Goal: Task Accomplishment & Management: Manage account settings

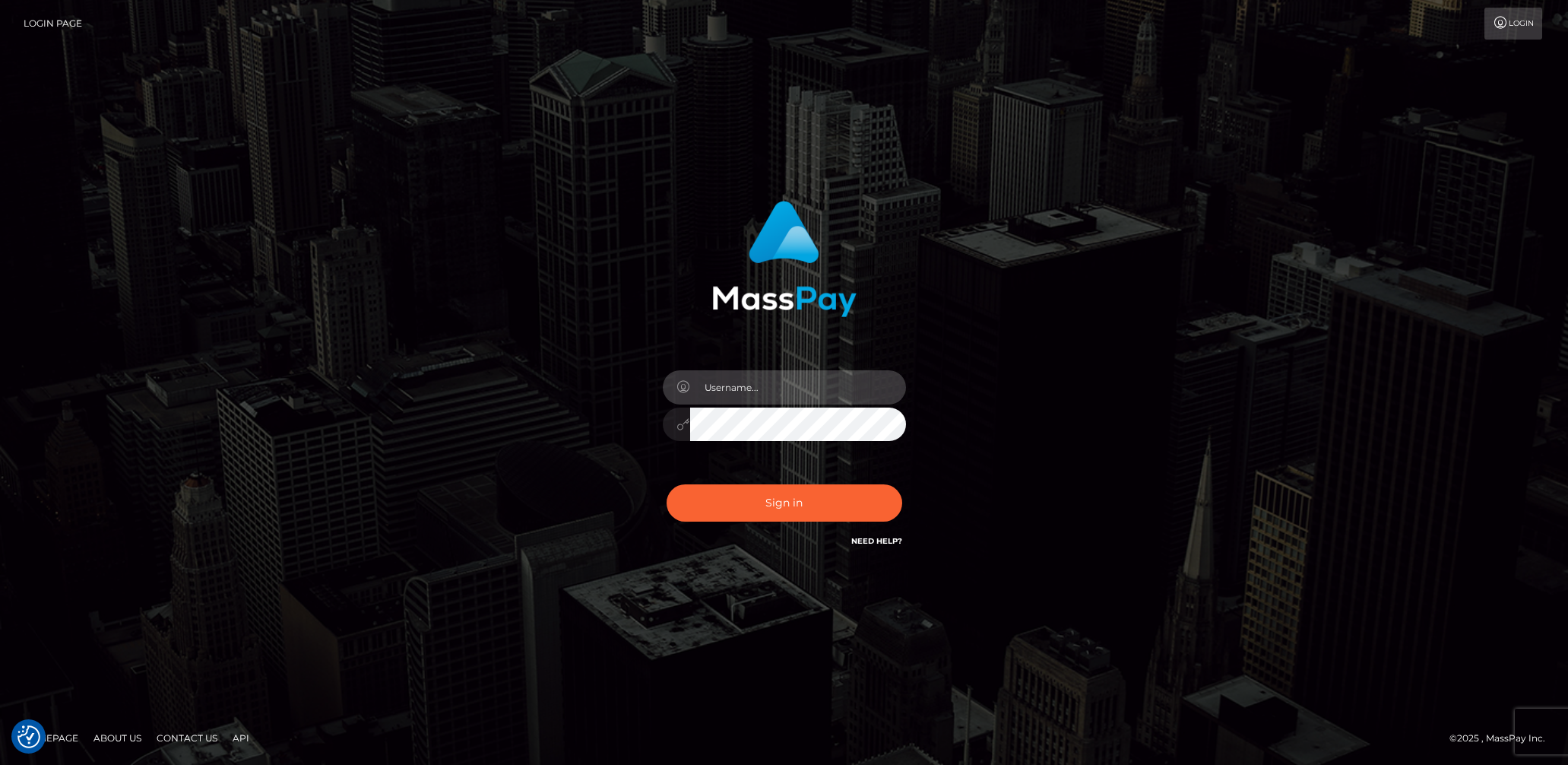
click at [835, 378] on input "text" at bounding box center [798, 387] width 216 height 34
type input "lady.v"
click at [784, 503] on button "Sign in" at bounding box center [784, 503] width 235 height 37
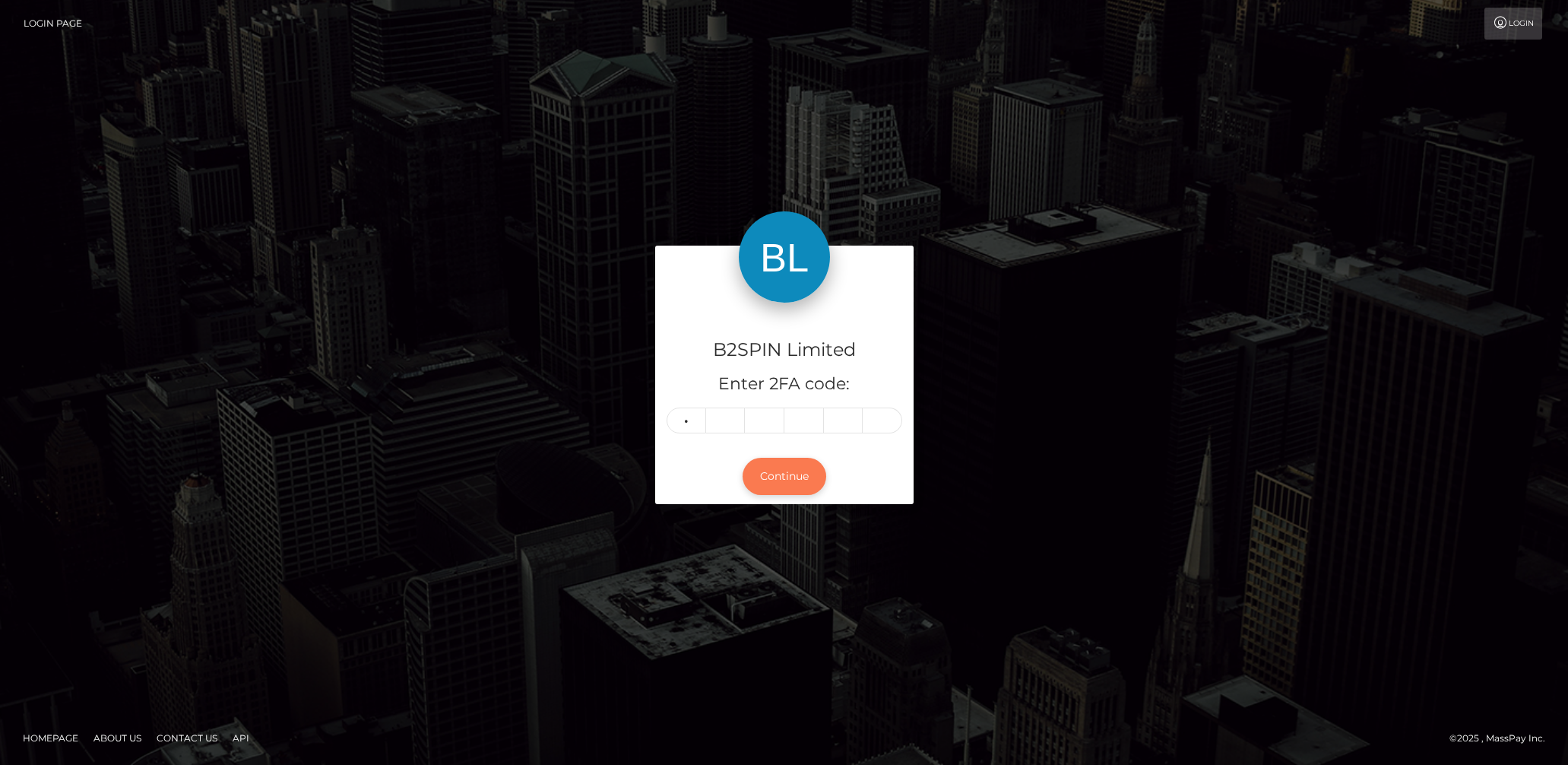
type input "7"
type input "8"
type input "3"
type input "5"
type input "3"
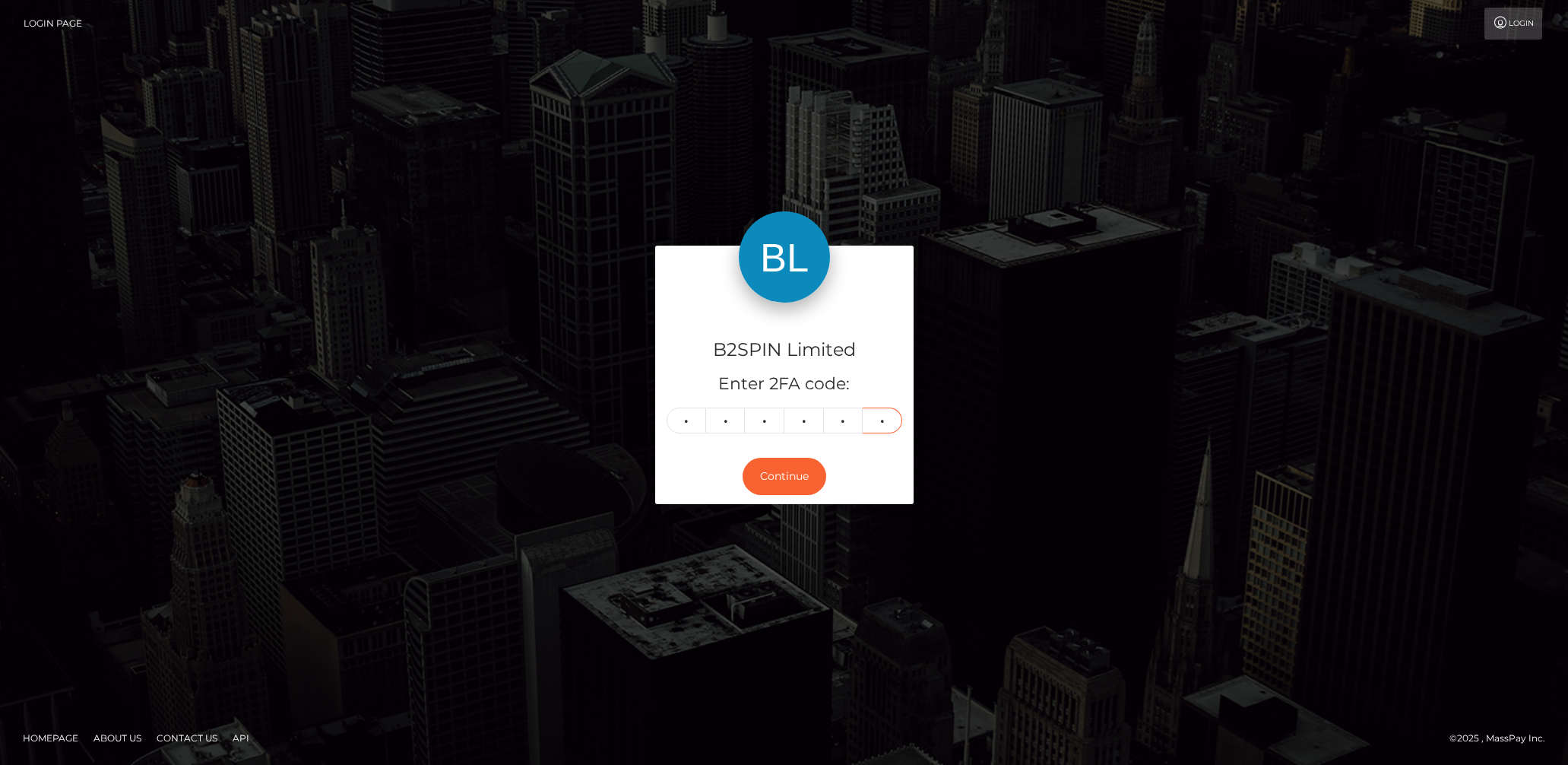
type input "2"
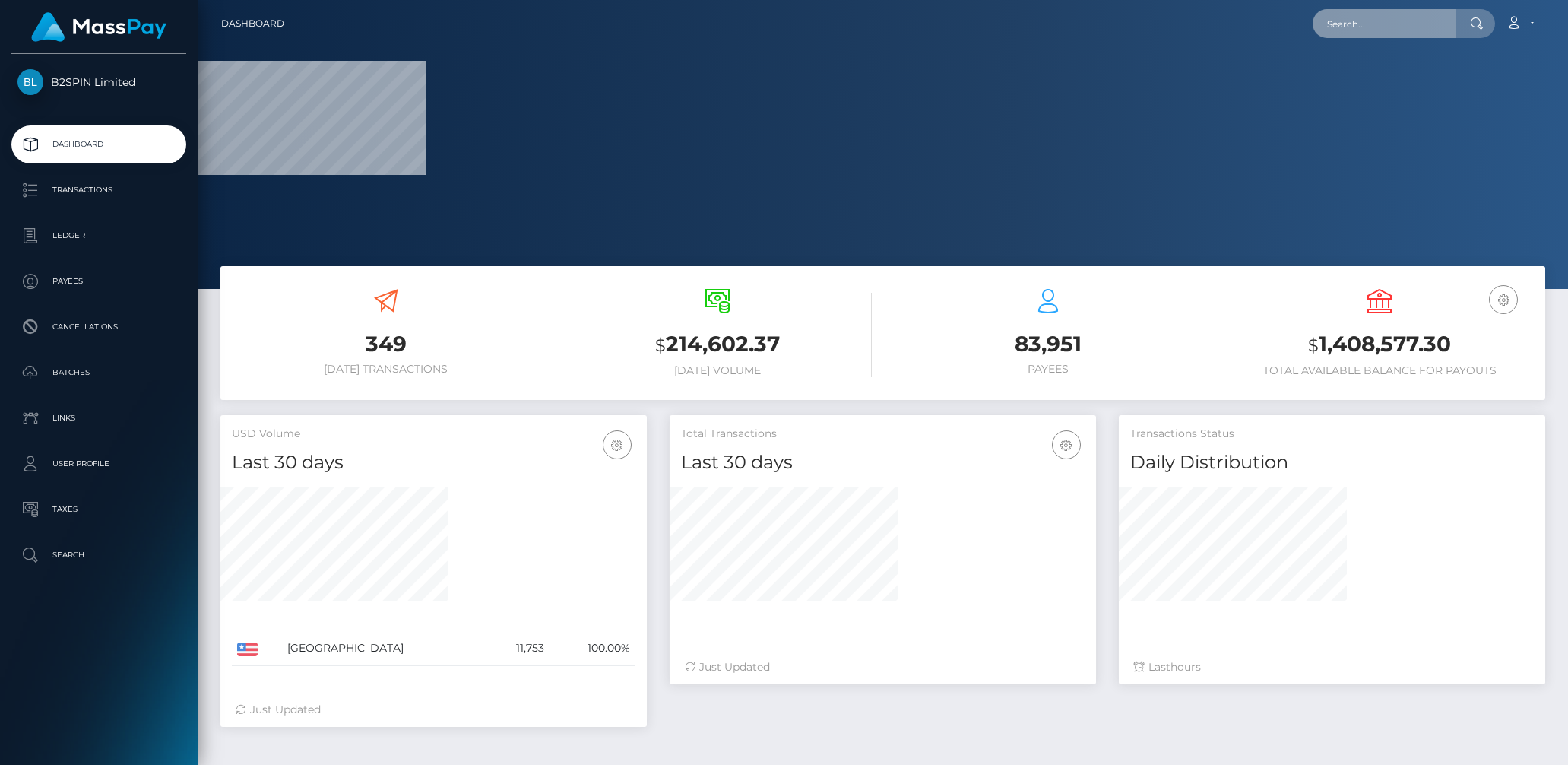
click at [1382, 26] on input "text" at bounding box center [1384, 23] width 143 height 29
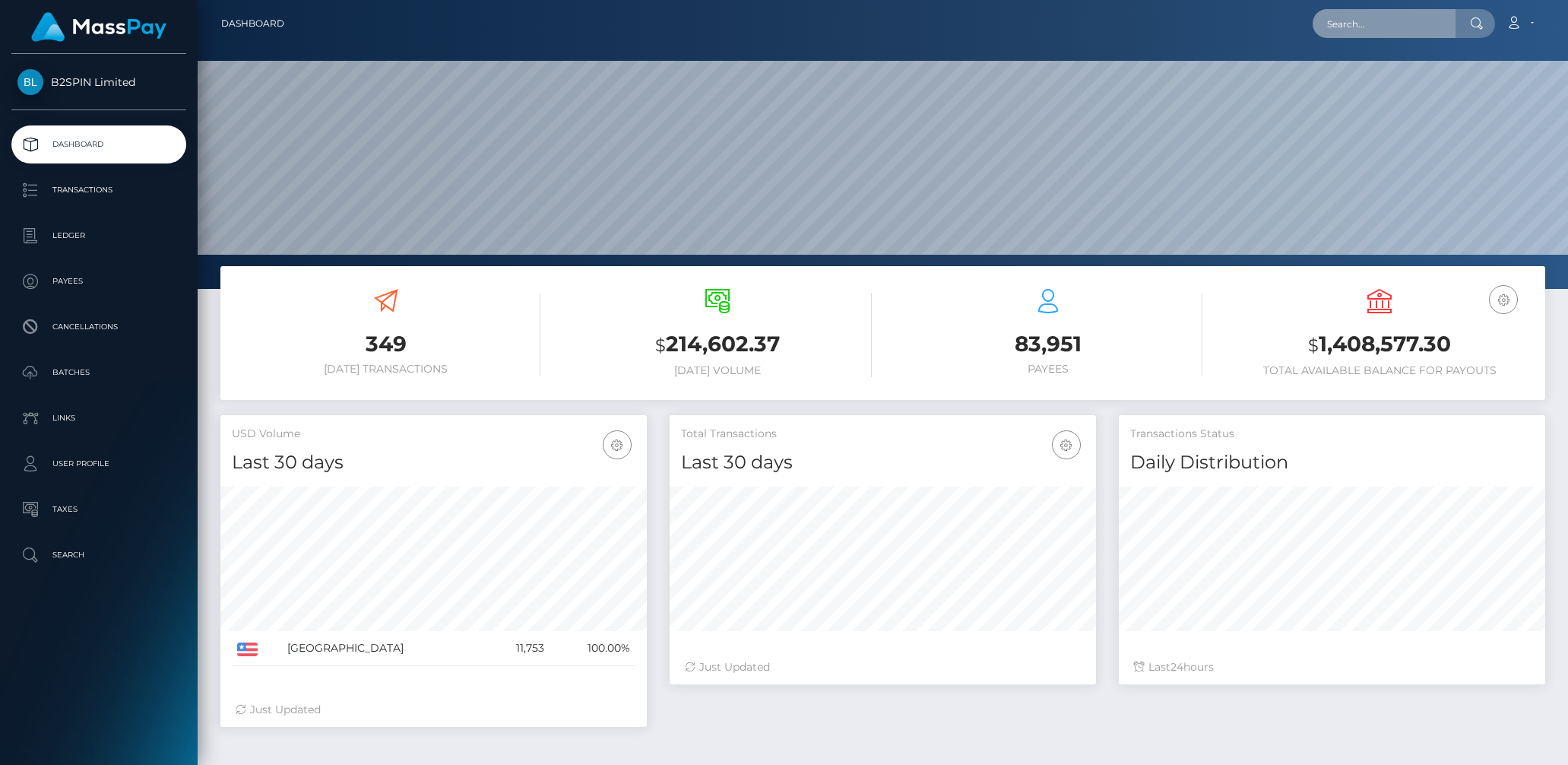
scroll to position [270, 426]
paste input "f376629c-108c-4c36-8f66-0f1360a96987"
click at [1396, 22] on input "f376629c-108c-4c36-8f66-0f1360a96987" at bounding box center [1384, 23] width 143 height 29
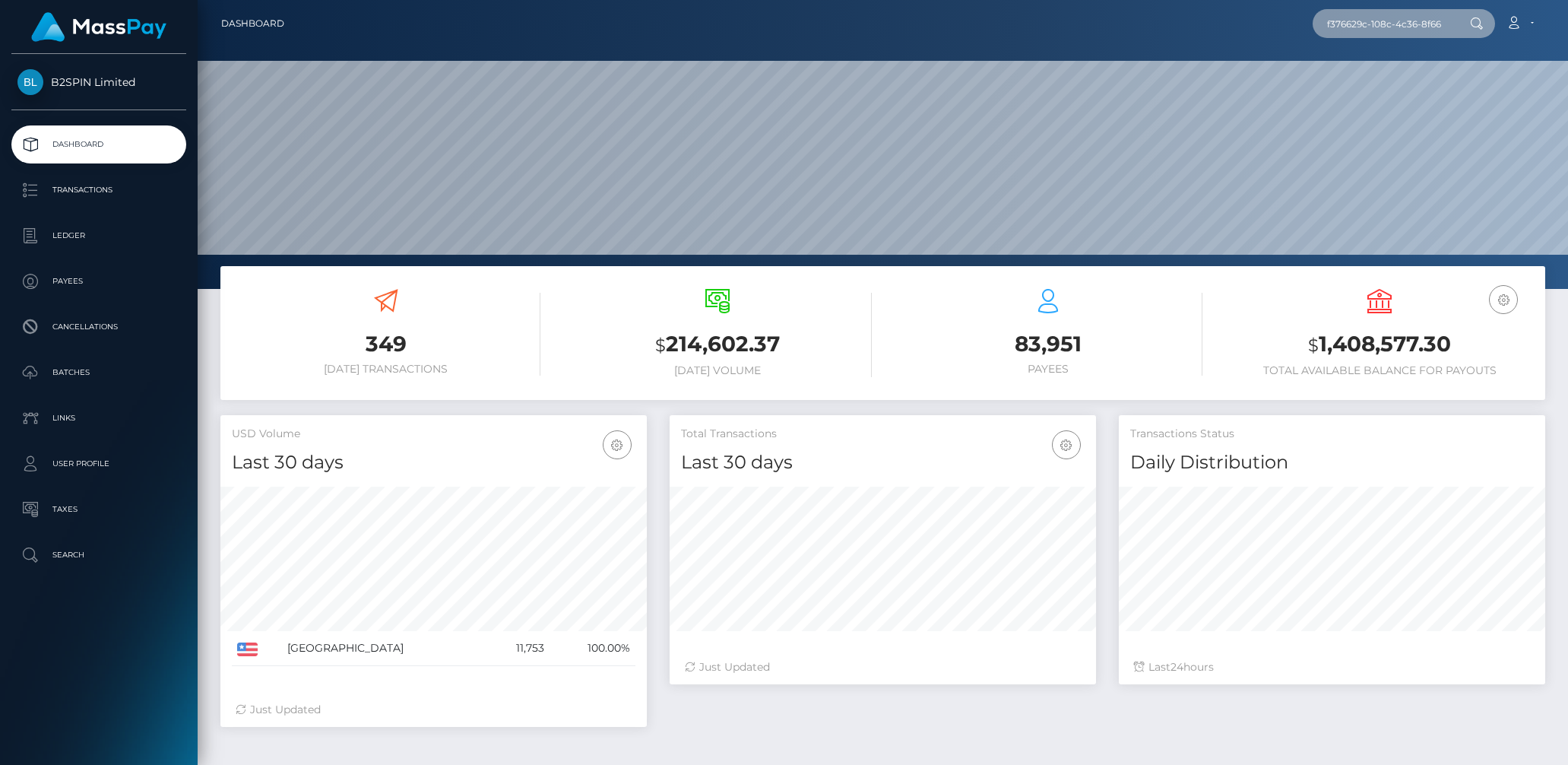
click at [1396, 22] on input "f376629c-108c-4c36-8f66-0f1360a96987" at bounding box center [1384, 23] width 143 height 29
paste input "1216493865"
type input "1216493865"
click at [1376, 80] on link "JOSE ANTONIO LOPEZ" at bounding box center [1373, 78] width 122 height 28
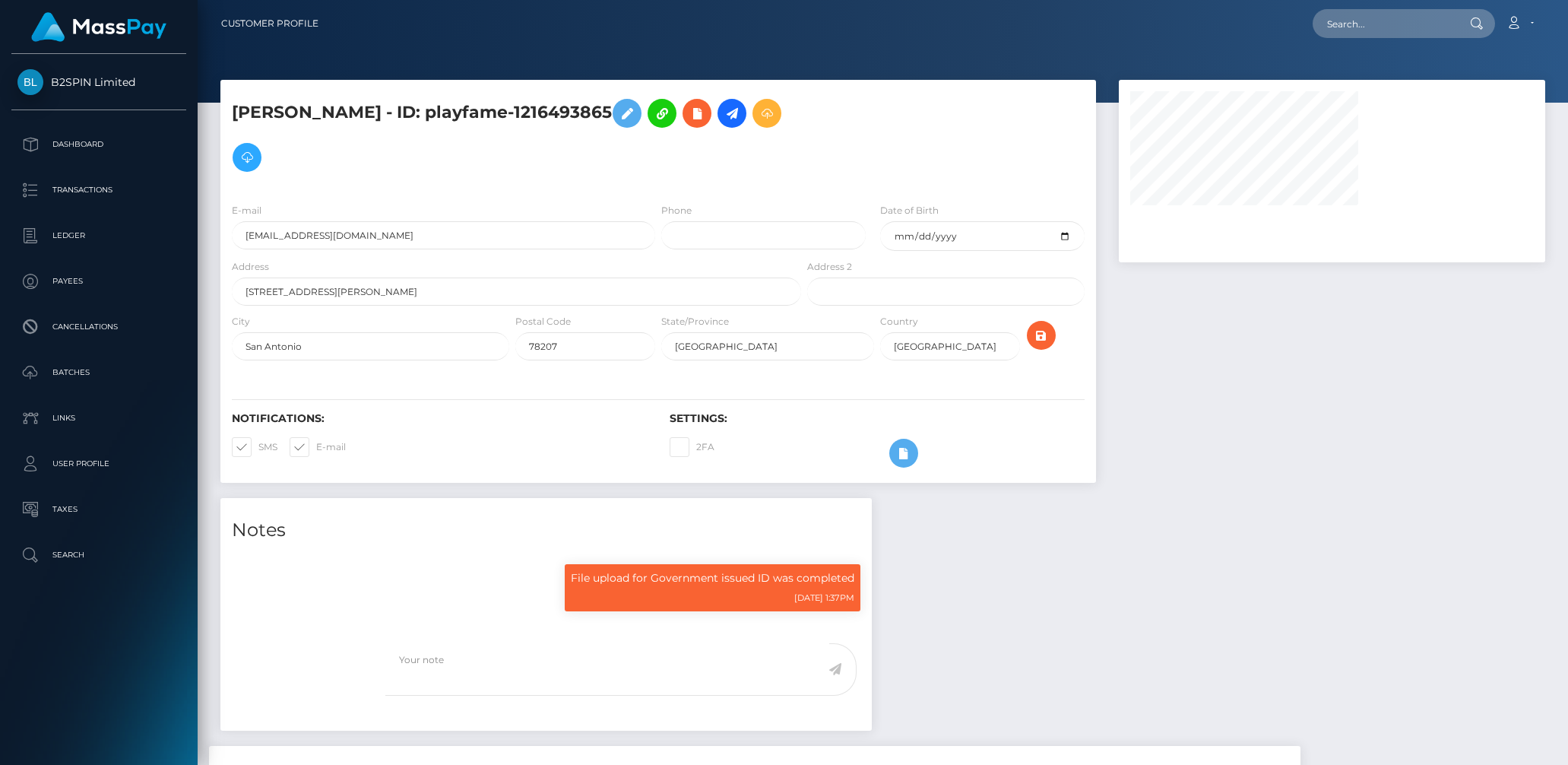
select select
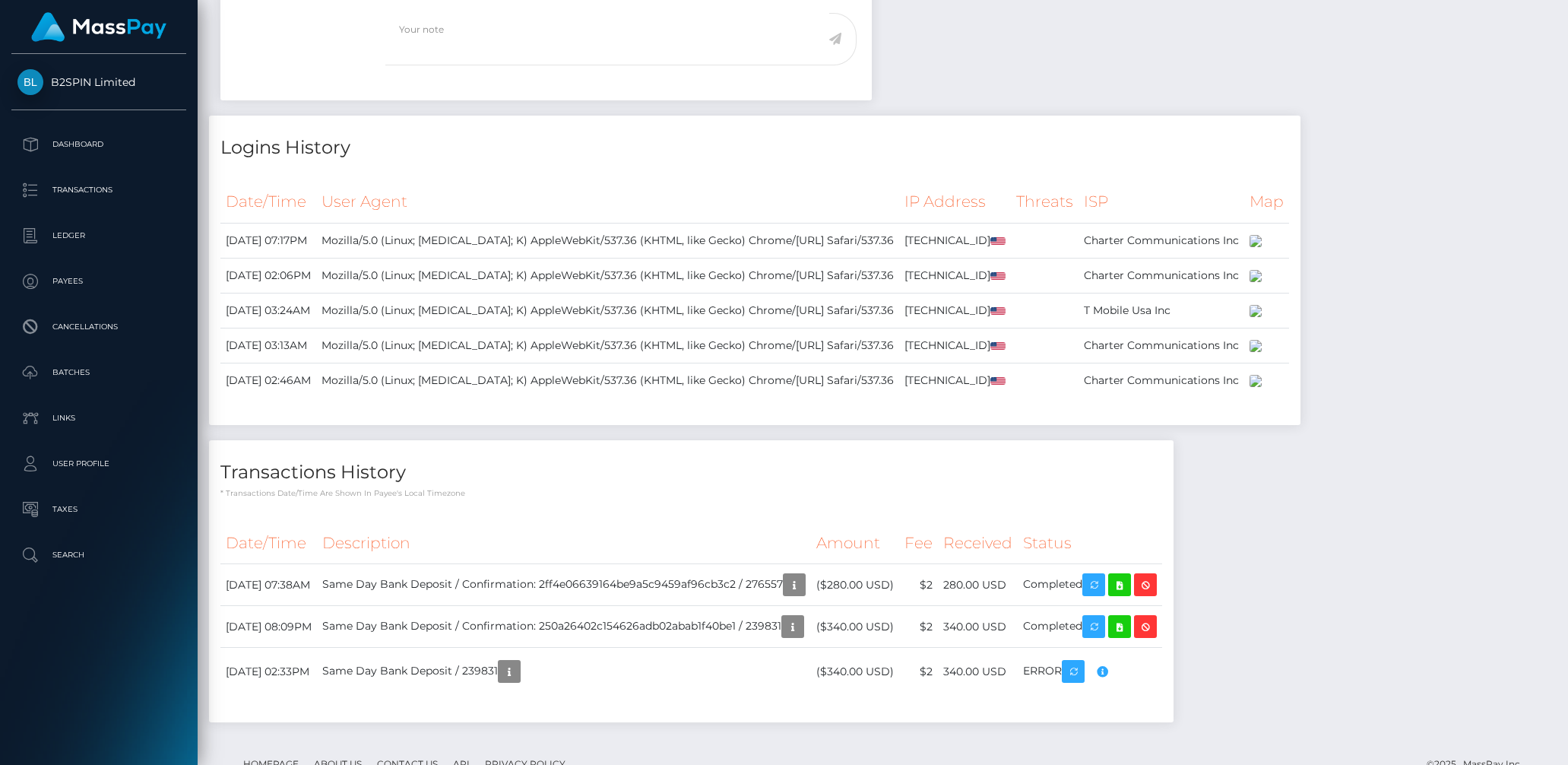
scroll to position [678, 0]
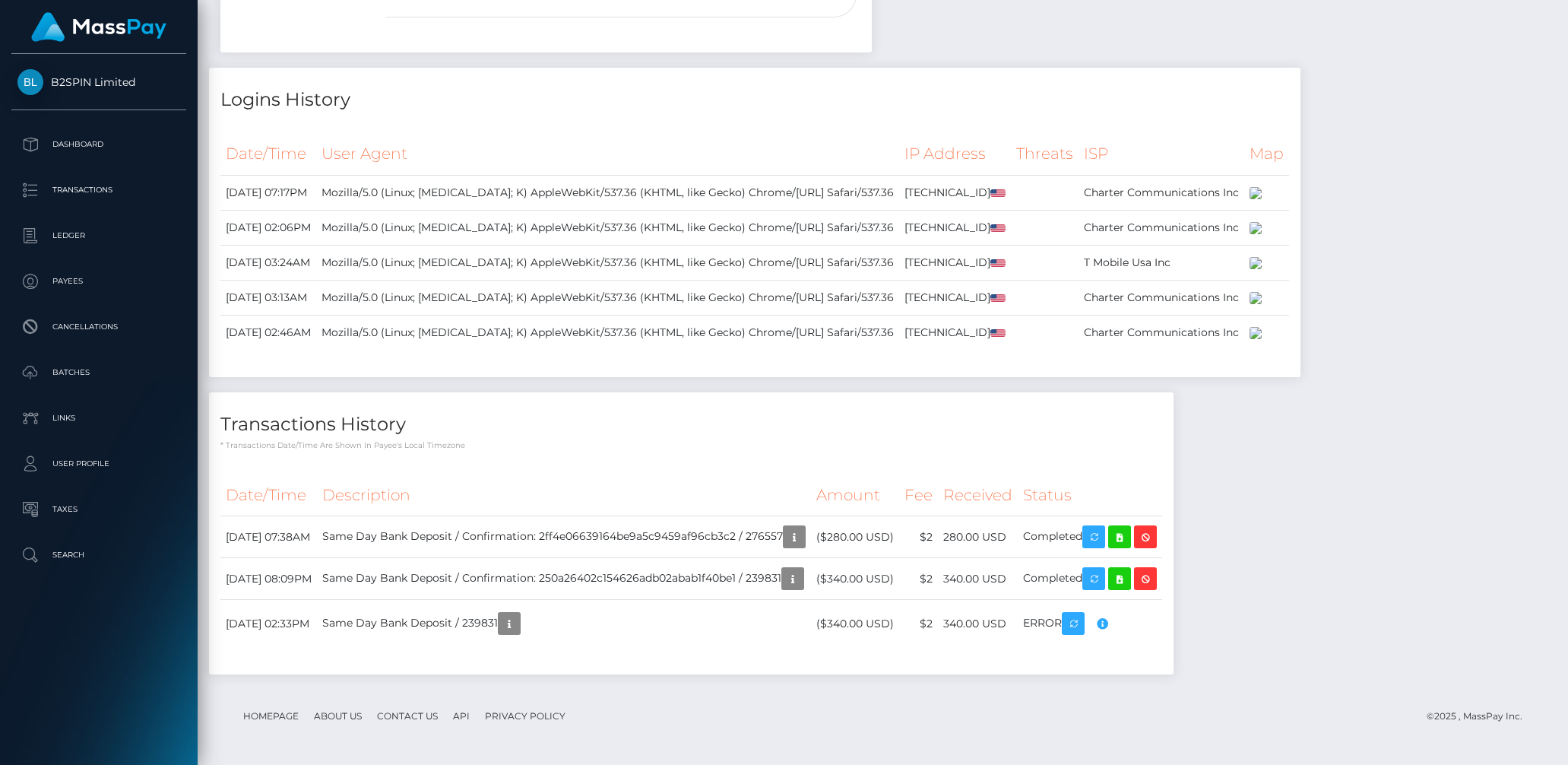
select select
